Goal: Task Accomplishment & Management: Manage account settings

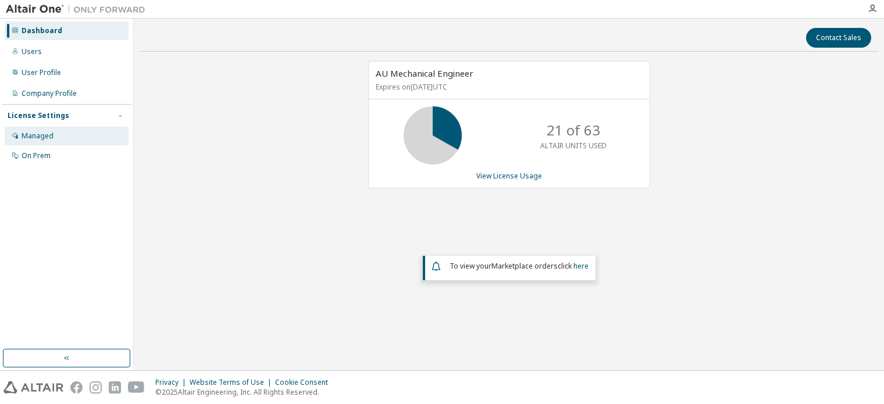
click at [51, 135] on div "Managed" at bounding box center [38, 135] width 32 height 9
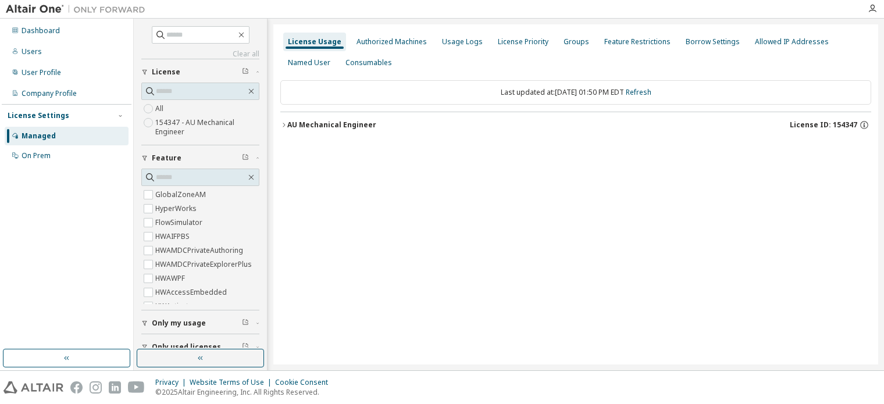
click at [284, 125] on icon "button" at bounding box center [283, 125] width 7 height 7
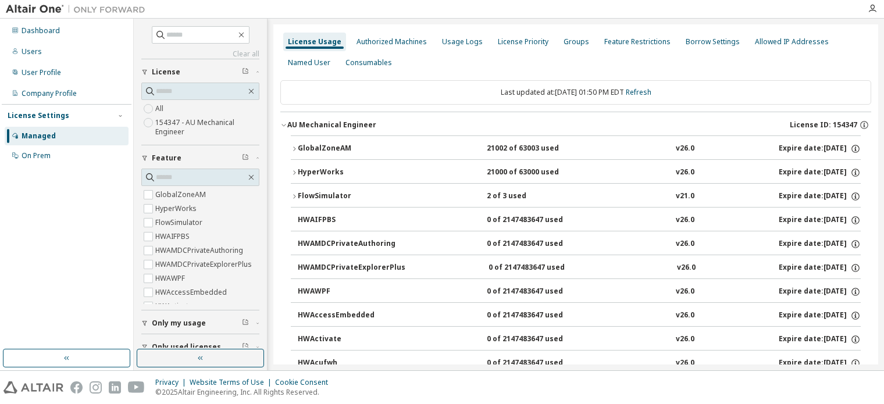
click at [295, 195] on icon "button" at bounding box center [294, 196] width 7 height 7
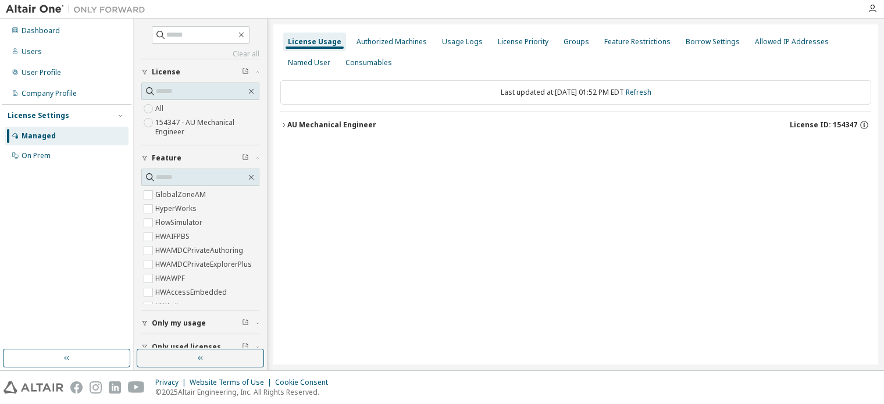
click at [283, 127] on icon "button" at bounding box center [283, 125] width 7 height 7
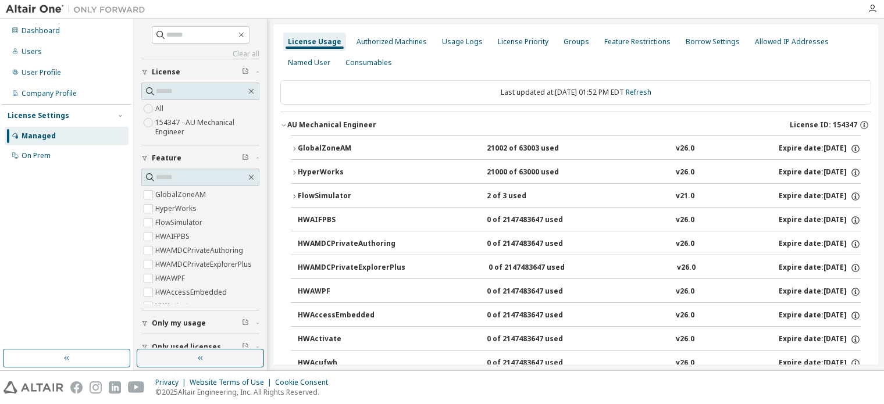
click at [293, 197] on icon "button" at bounding box center [294, 196] width 7 height 7
